Goal: Information Seeking & Learning: Learn about a topic

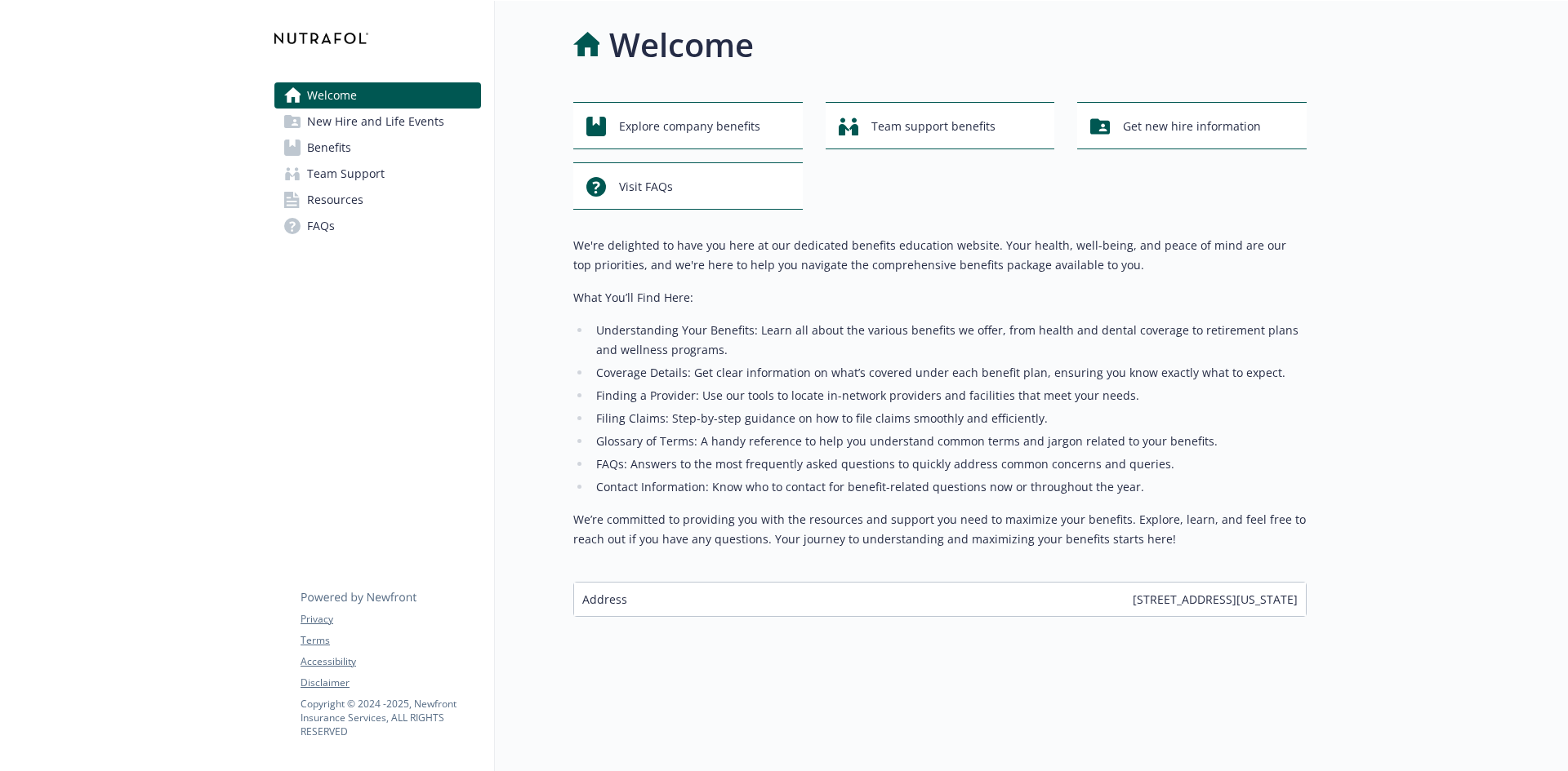
click at [445, 126] on link "New Hire and Life Events" at bounding box center [377, 121] width 207 height 26
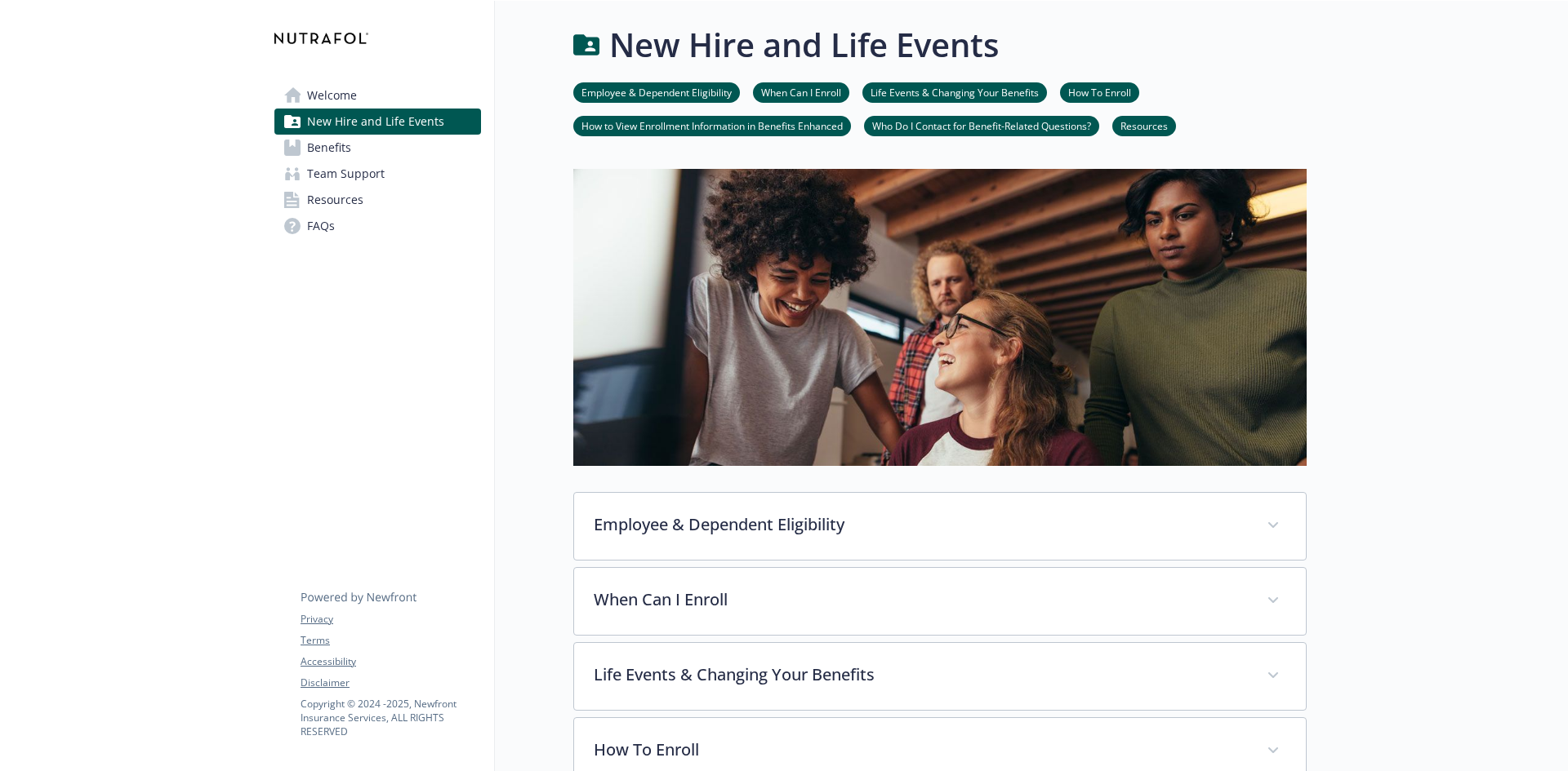
click at [360, 224] on link "FAQs" at bounding box center [377, 226] width 207 height 26
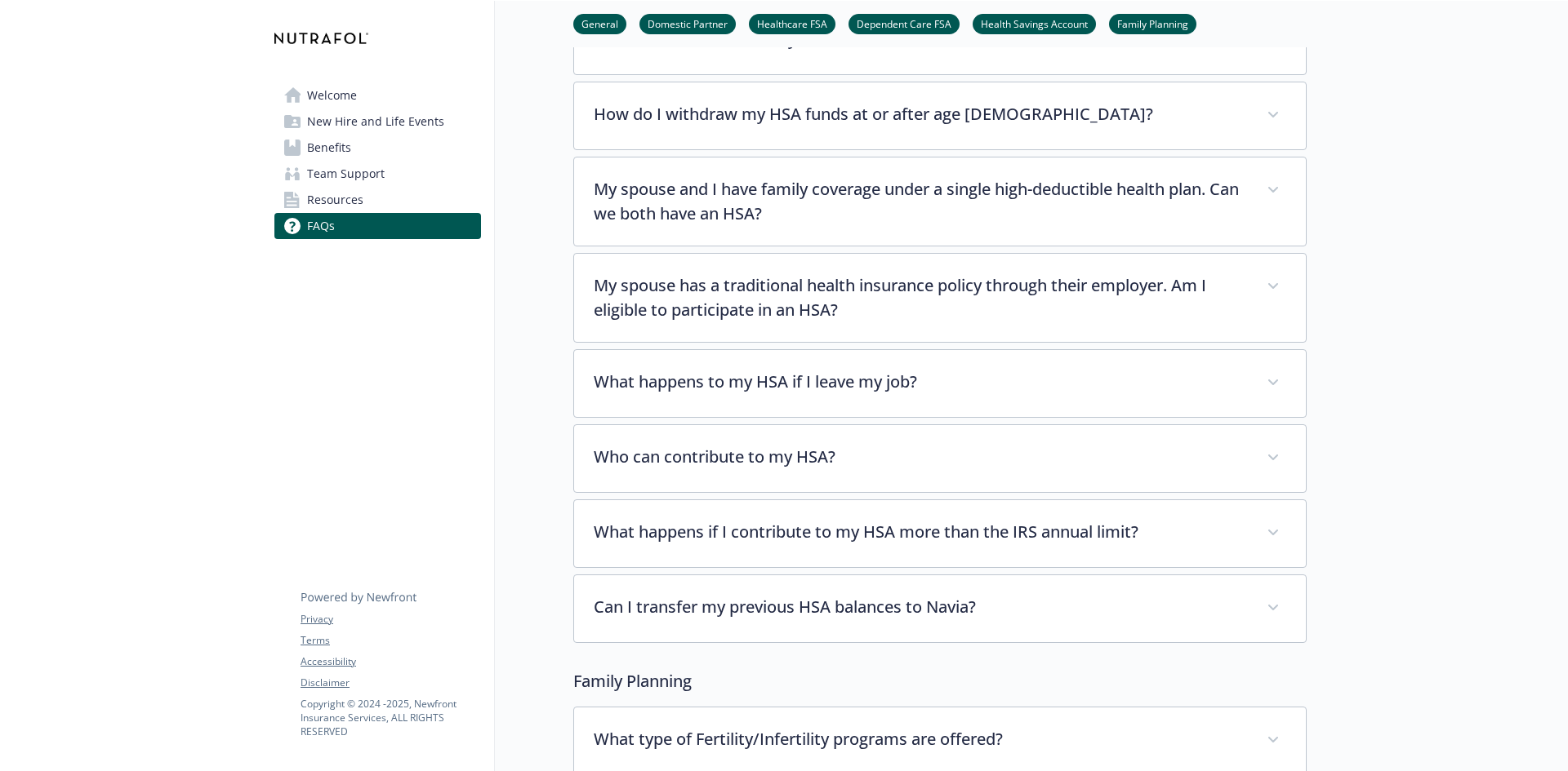
scroll to position [3009, 0]
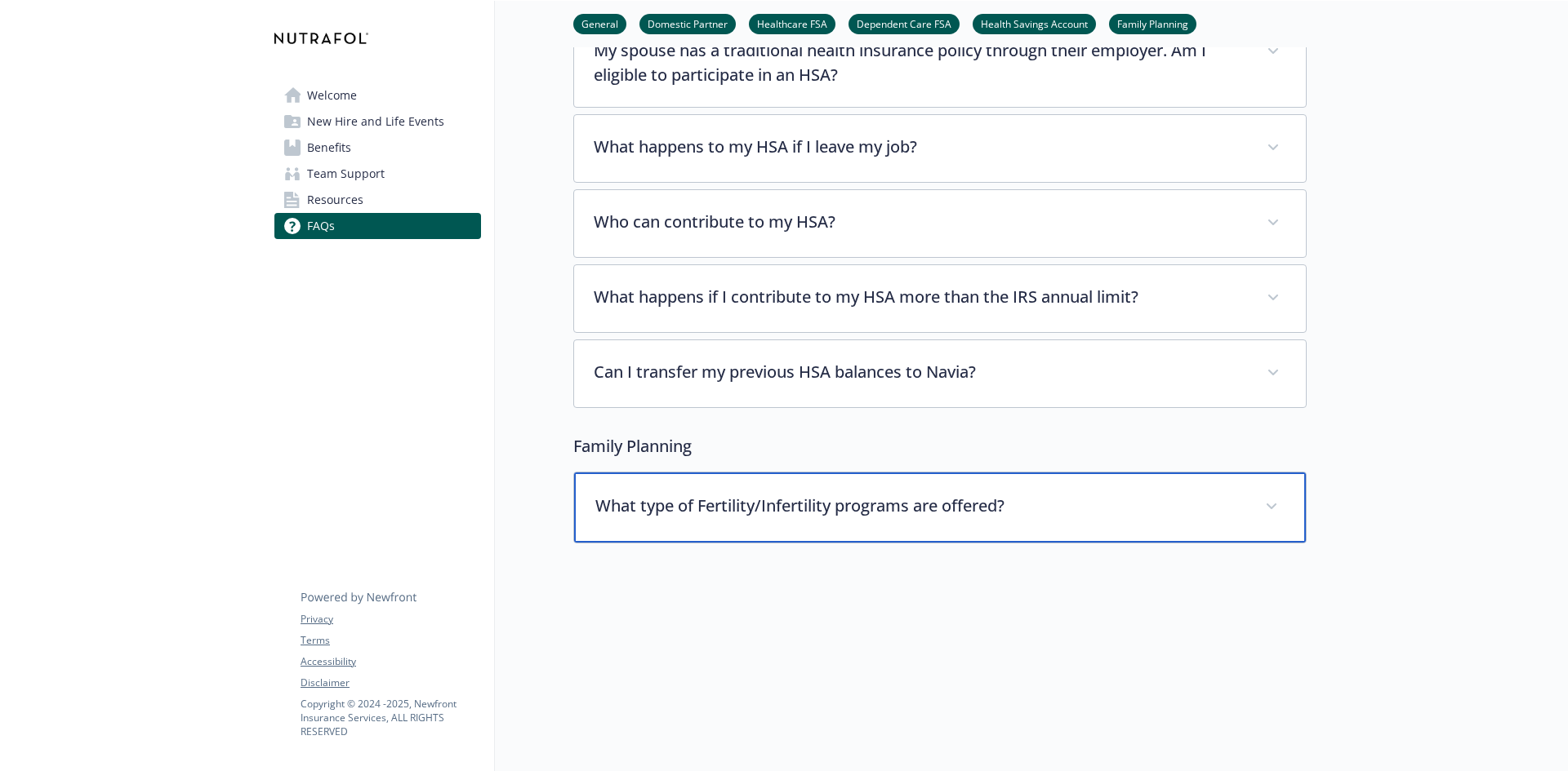
click at [626, 494] on p "What type of Fertility/Infertility programs are offered?" at bounding box center [920, 505] width 650 height 24
click at [625, 494] on p "What type of Fertility/Infertility programs are offered?" at bounding box center [920, 505] width 650 height 24
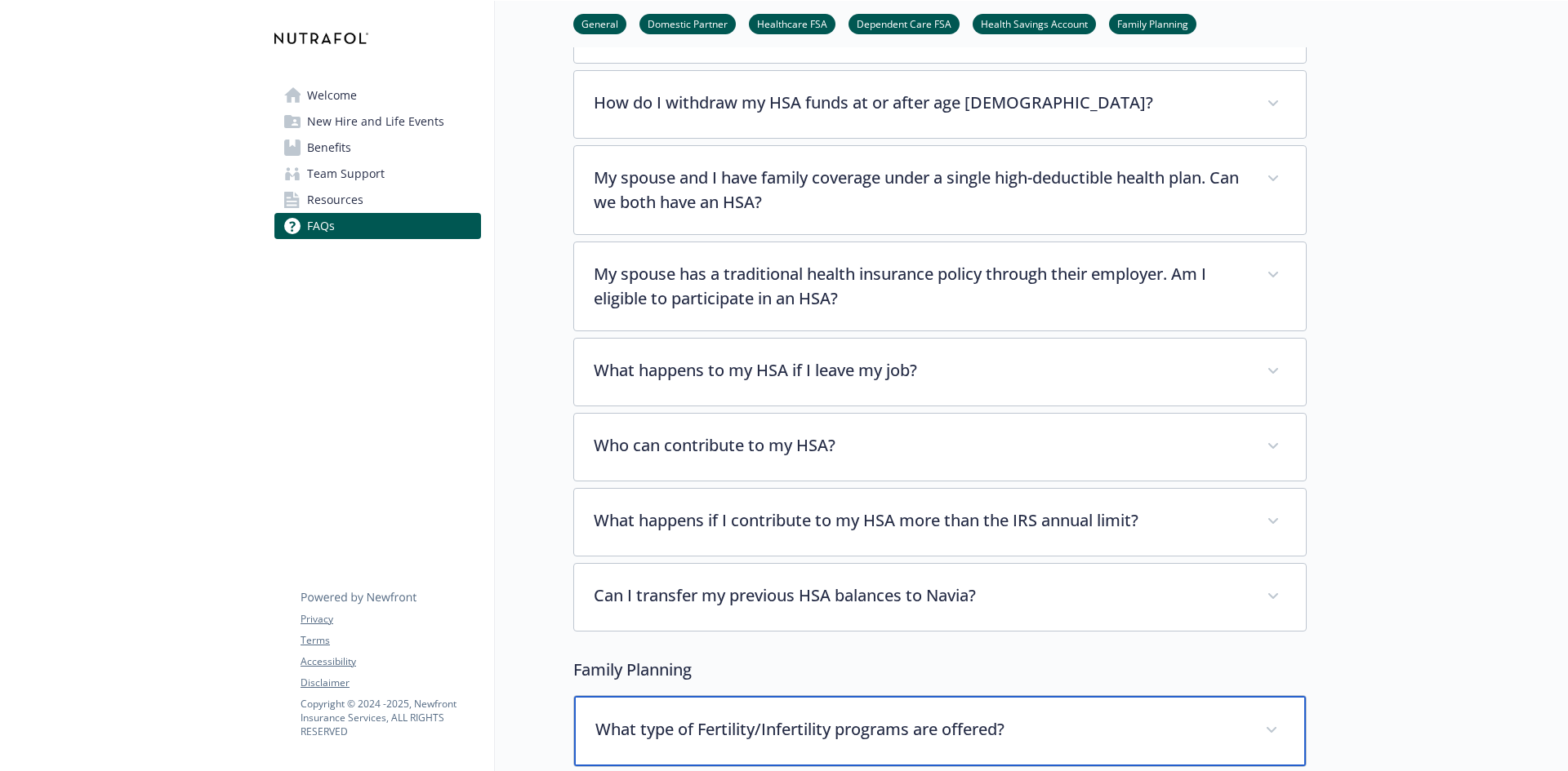
scroll to position [2765, 0]
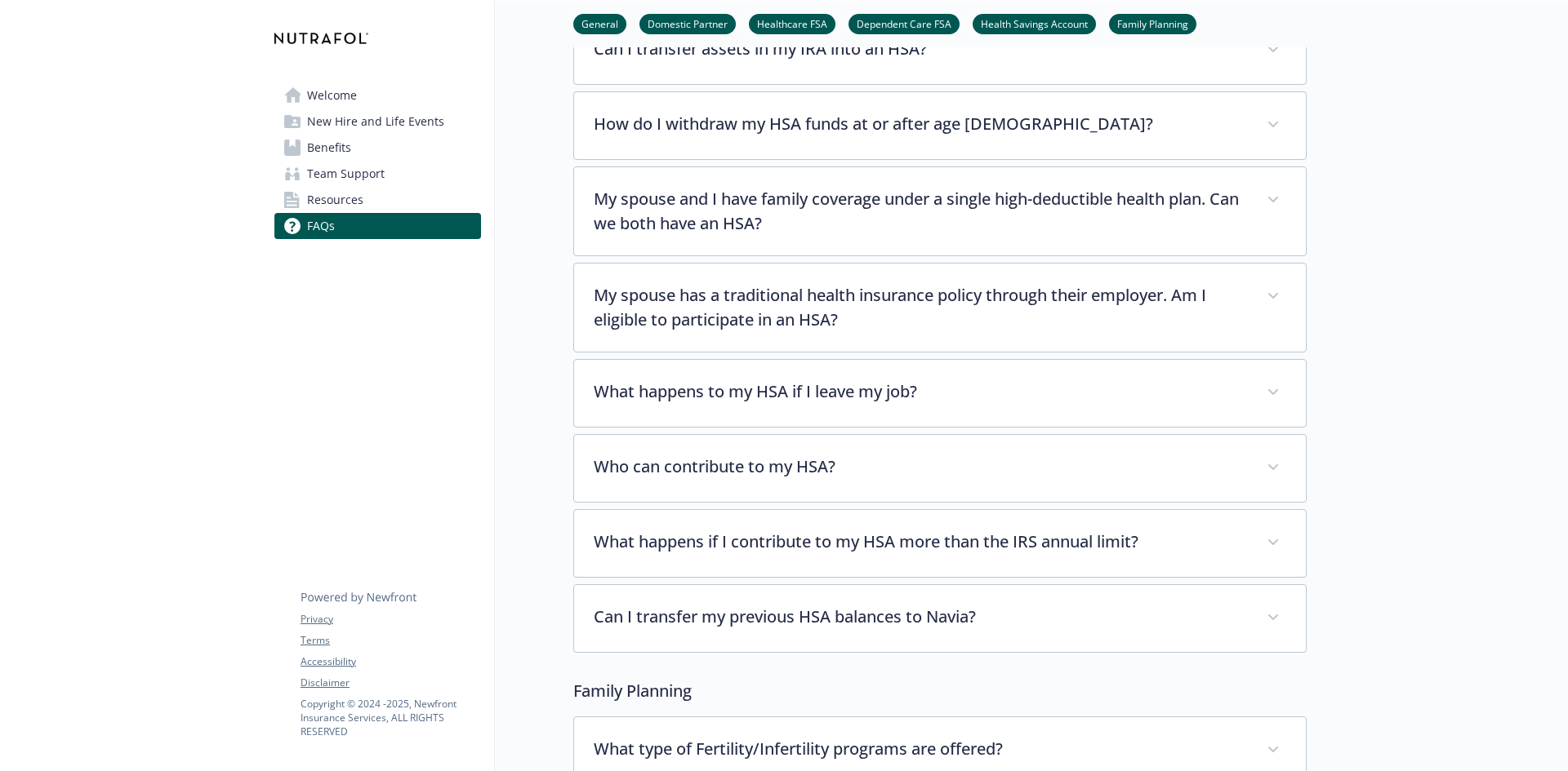
click at [616, 29] on link "General" at bounding box center [600, 23] width 53 height 16
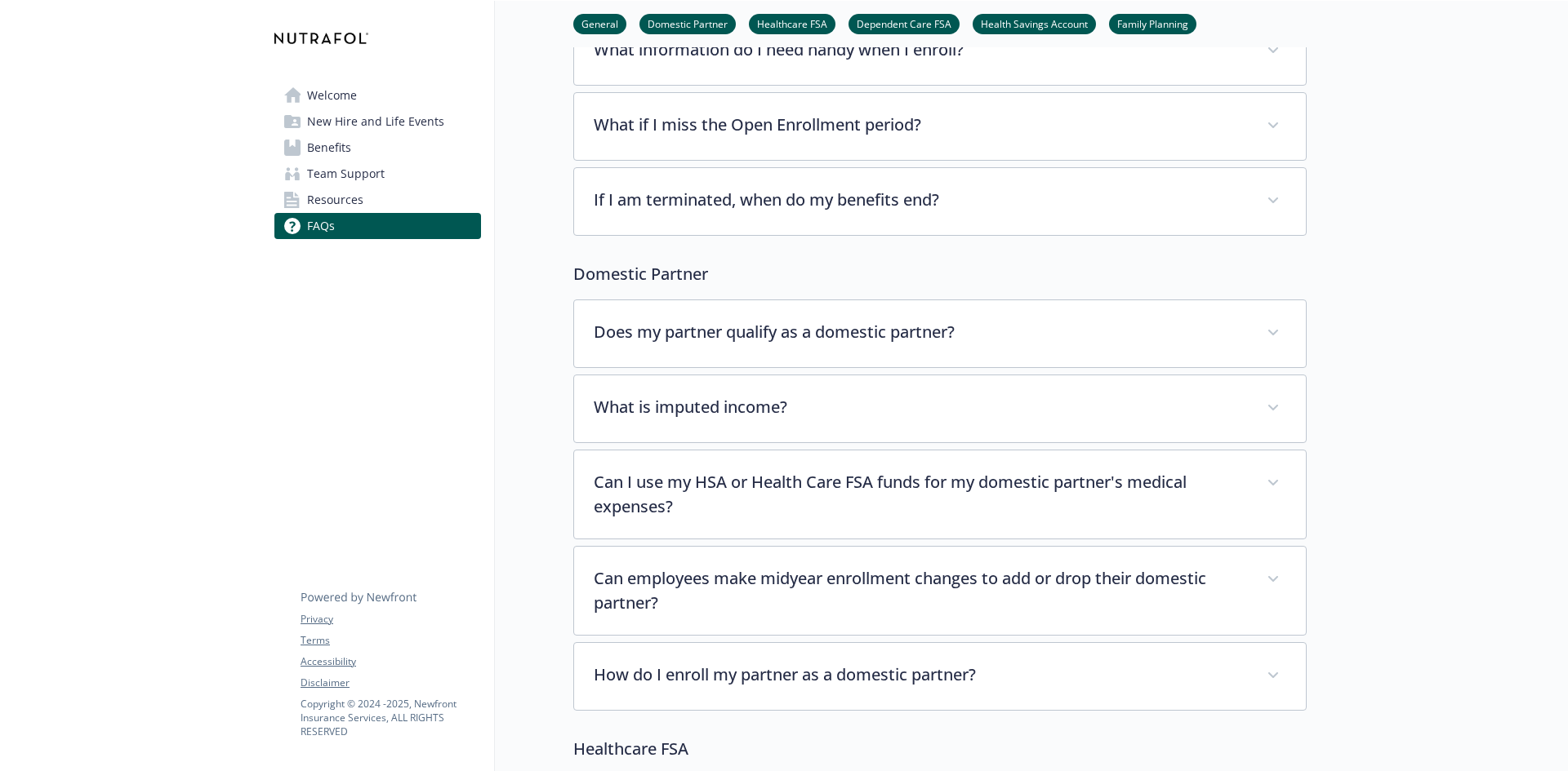
scroll to position [85, 13]
